Goal: Find specific page/section

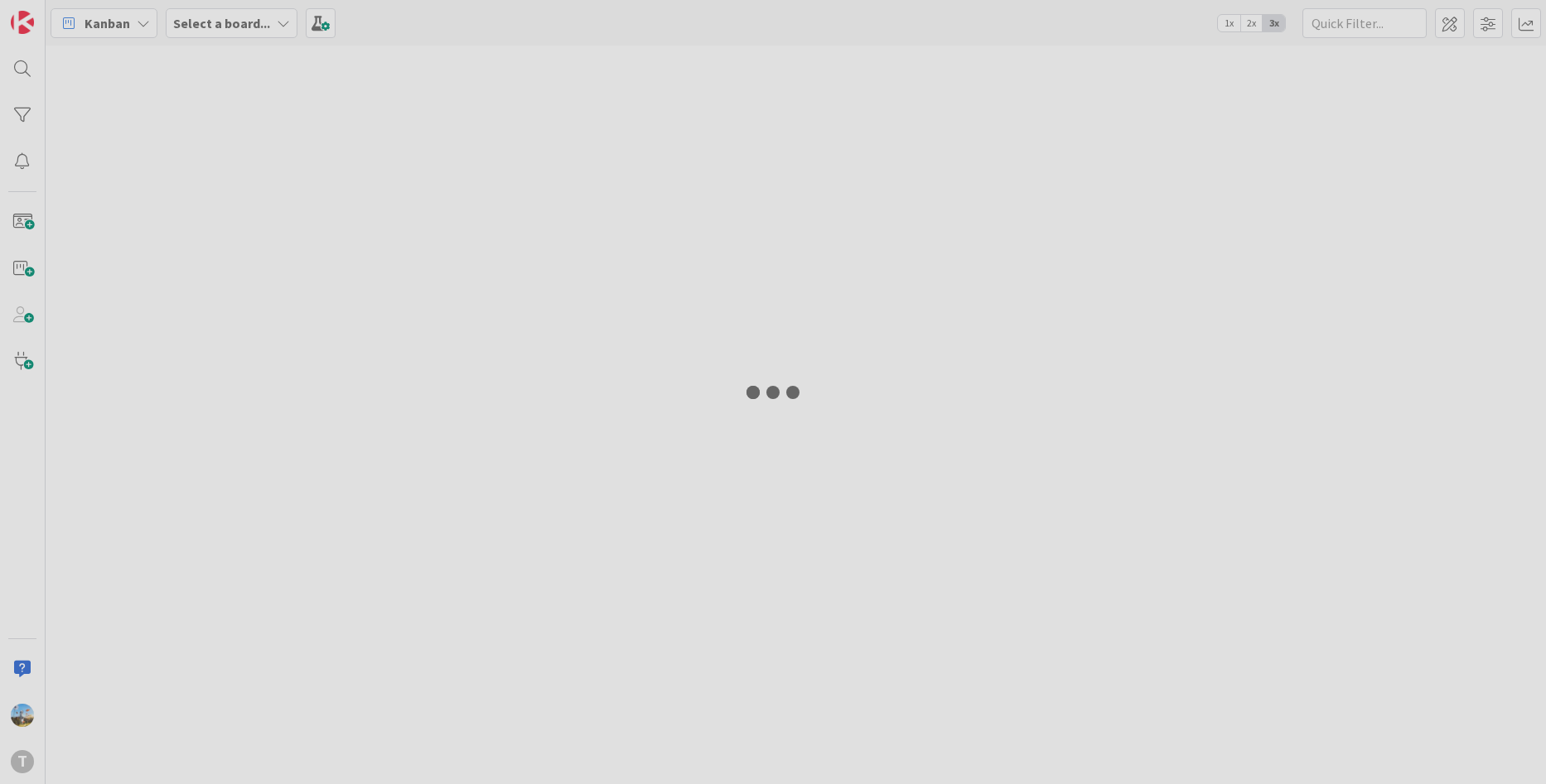
type input "sic"
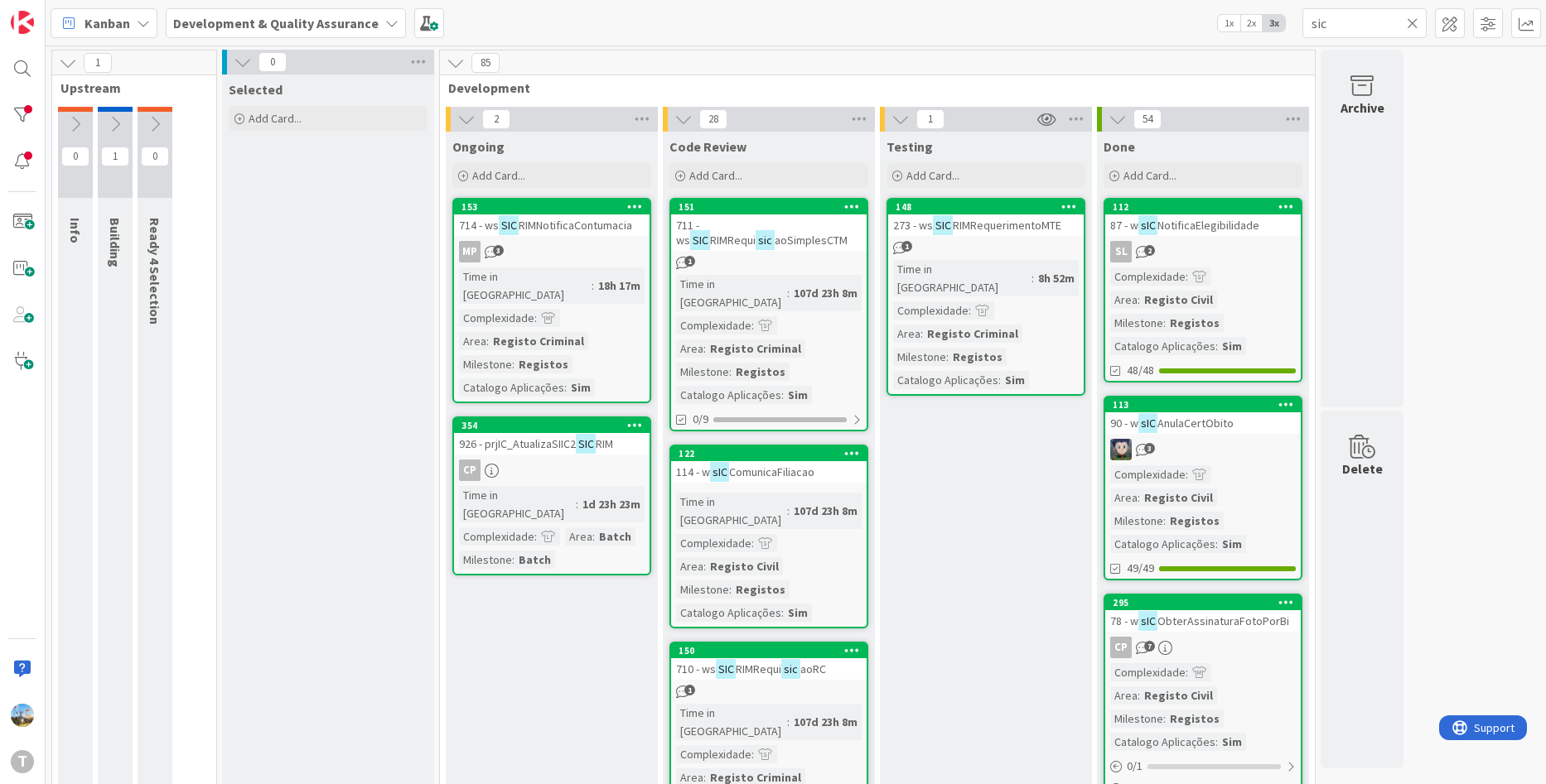
click at [1034, 269] on div "8h 52m" at bounding box center [1056, 278] width 45 height 18
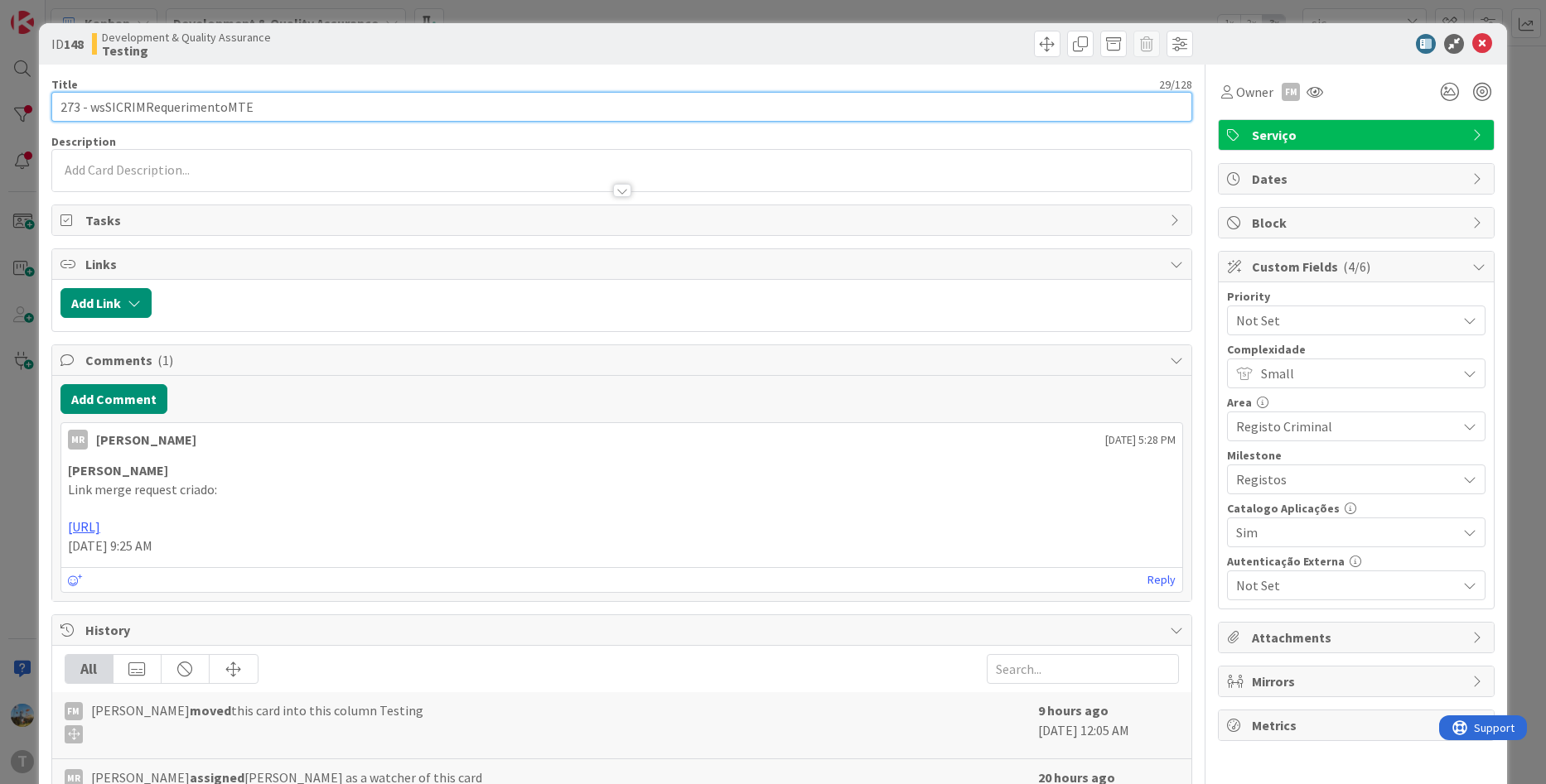
drag, startPoint x: 267, startPoint y: 104, endPoint x: 93, endPoint y: 105, distance: 174.0
click at [93, 105] on input "273 - wsSICRIMRequerimentoMTE" at bounding box center [622, 106] width 1141 height 30
